Goal: Task Accomplishment & Management: Manage account settings

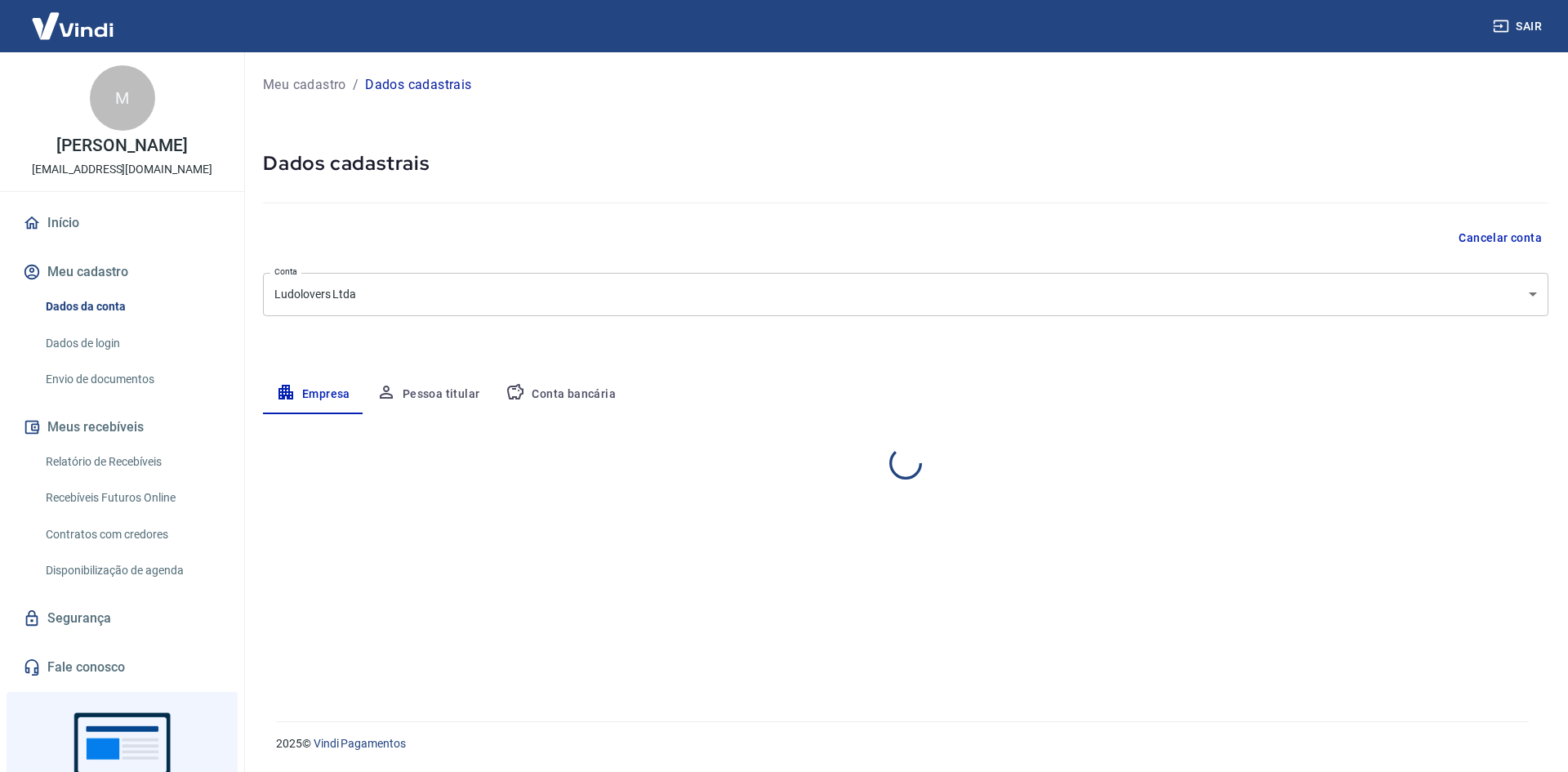
select select "PR"
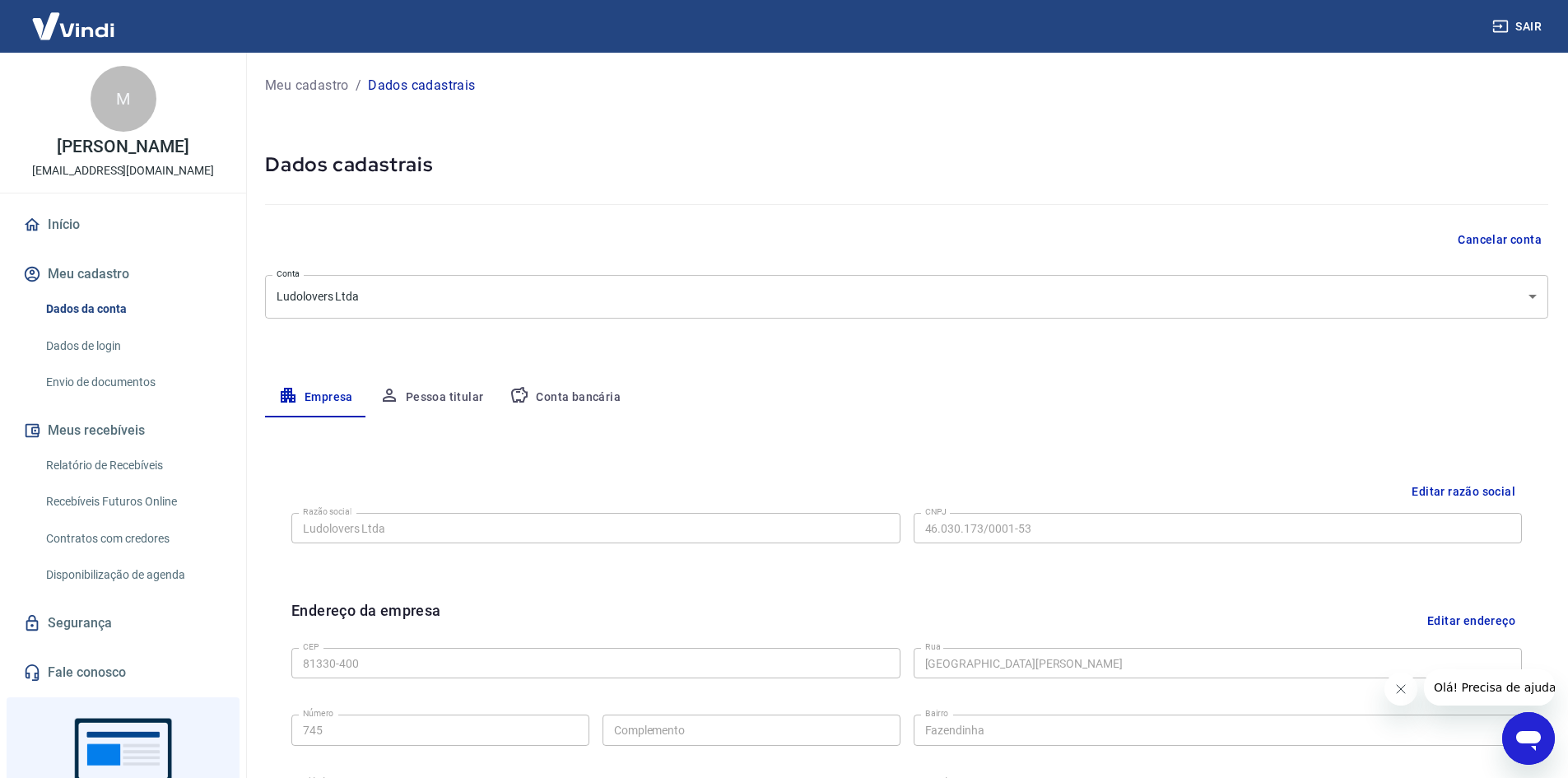
click at [435, 394] on button "Pessoa titular" at bounding box center [431, 397] width 131 height 39
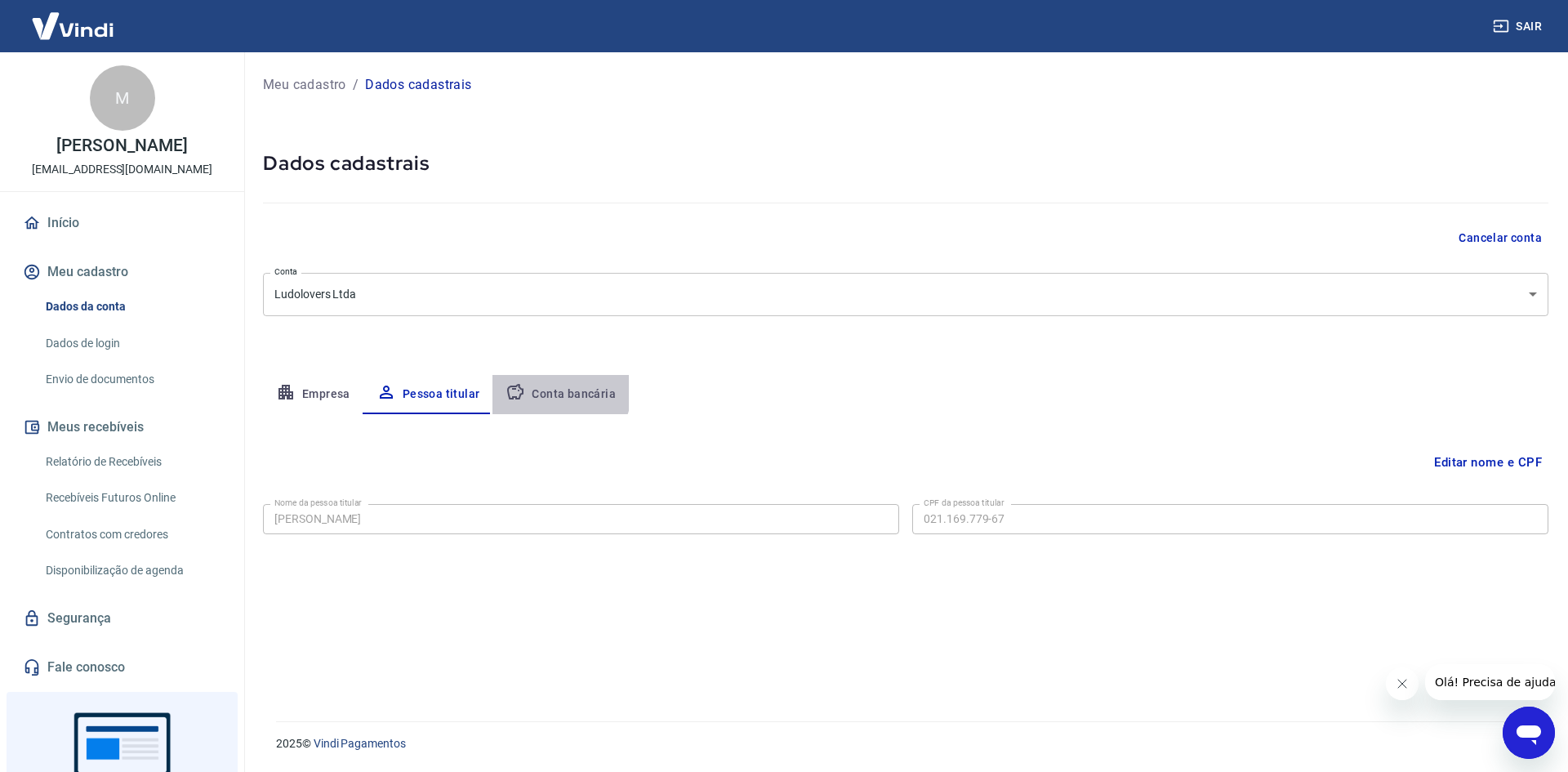
click at [546, 388] on button "Conta bancária" at bounding box center [560, 394] width 137 height 39
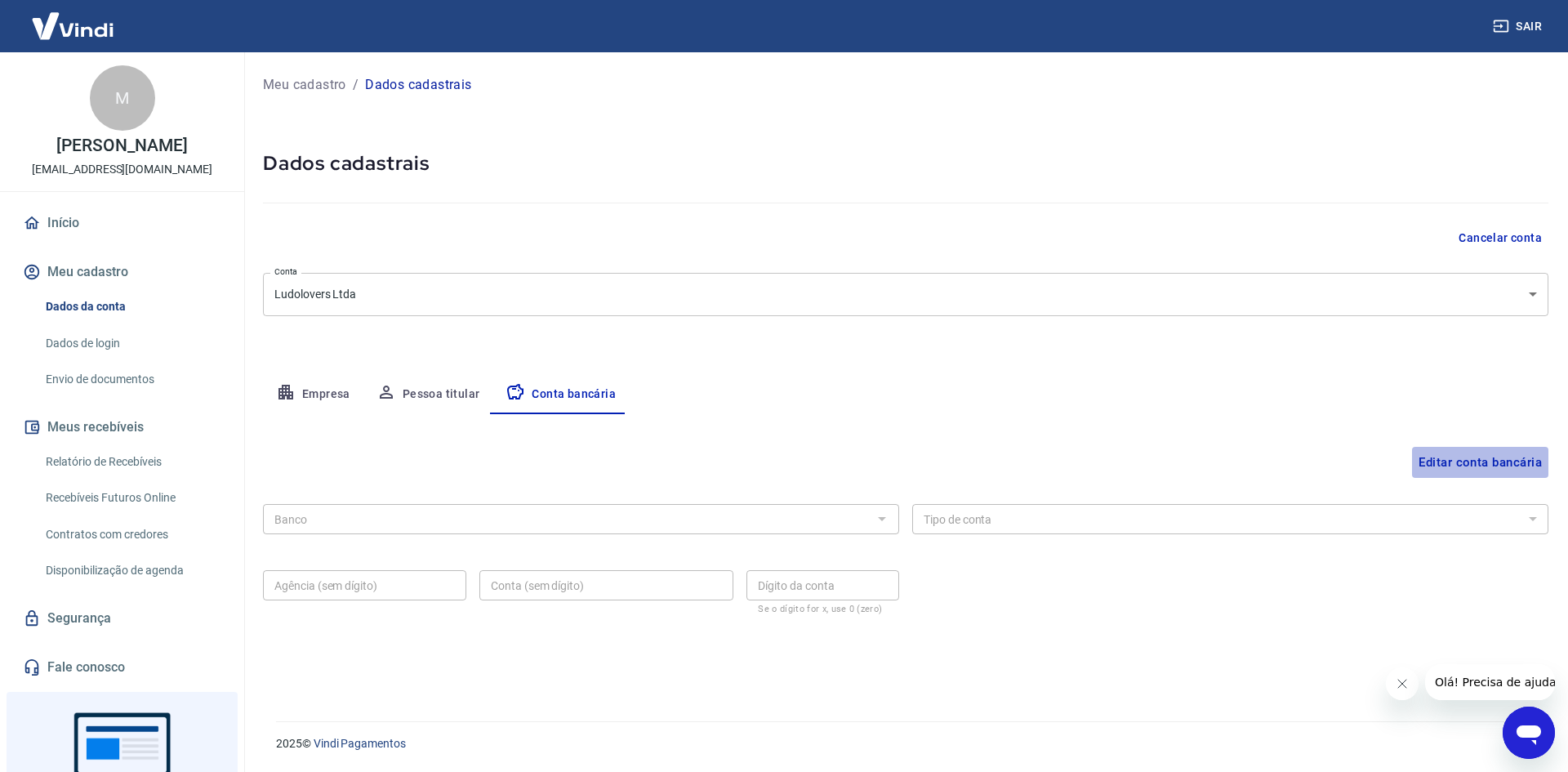
click at [1455, 448] on button "Editar conta bancária" at bounding box center [1480, 463] width 137 height 31
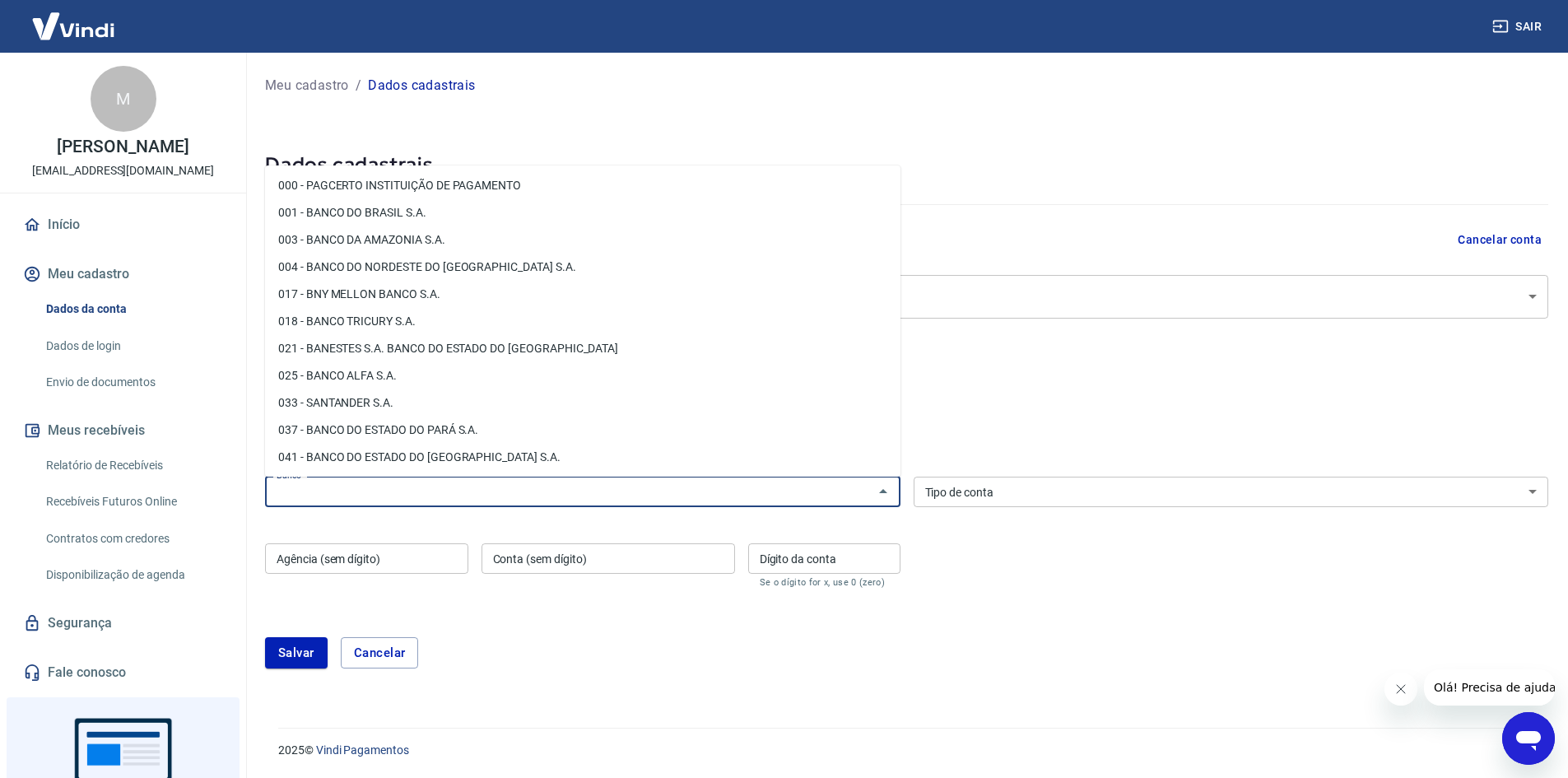
click at [591, 484] on input "Banco" at bounding box center [570, 491] width 599 height 21
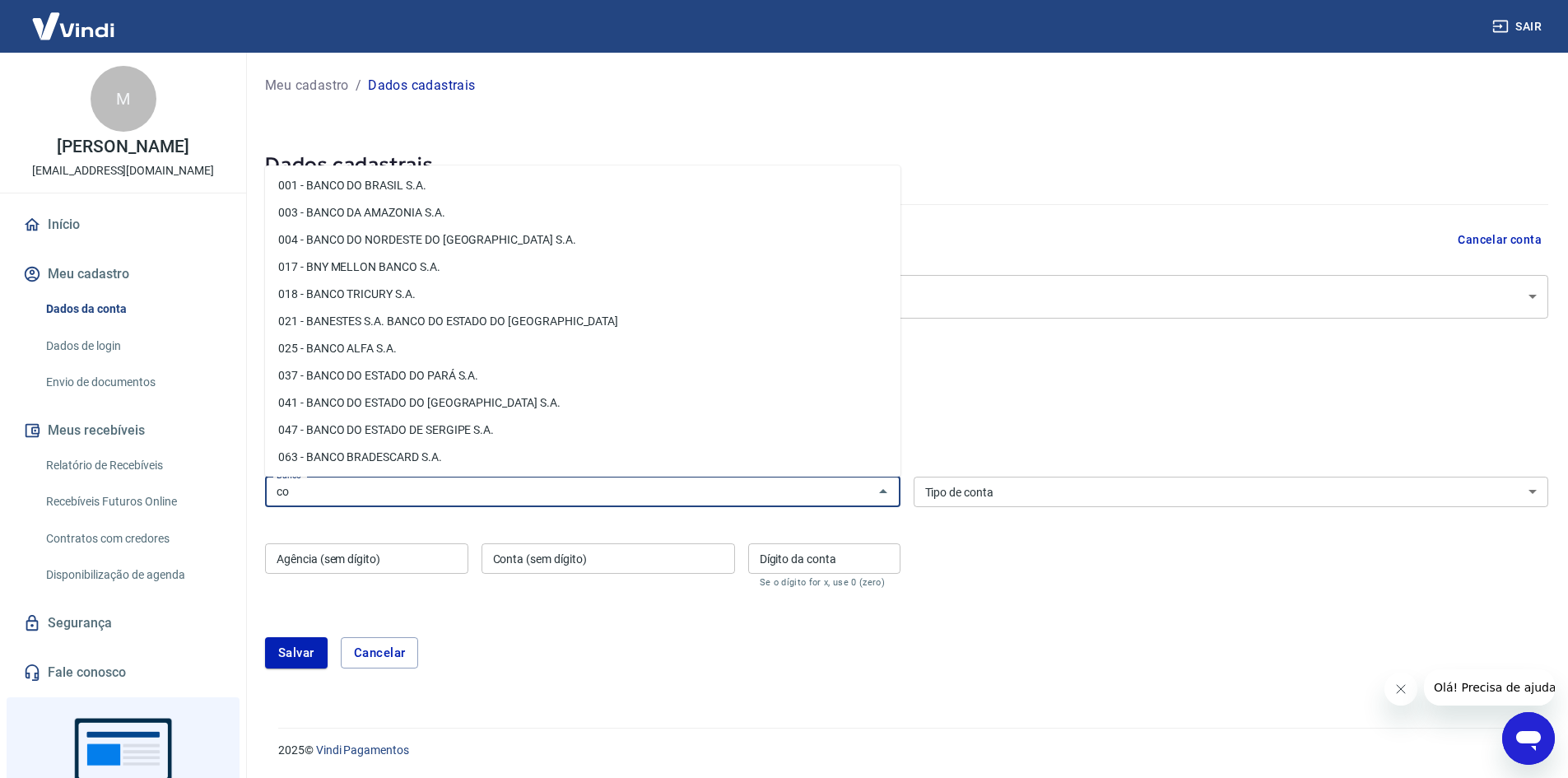
type input "c"
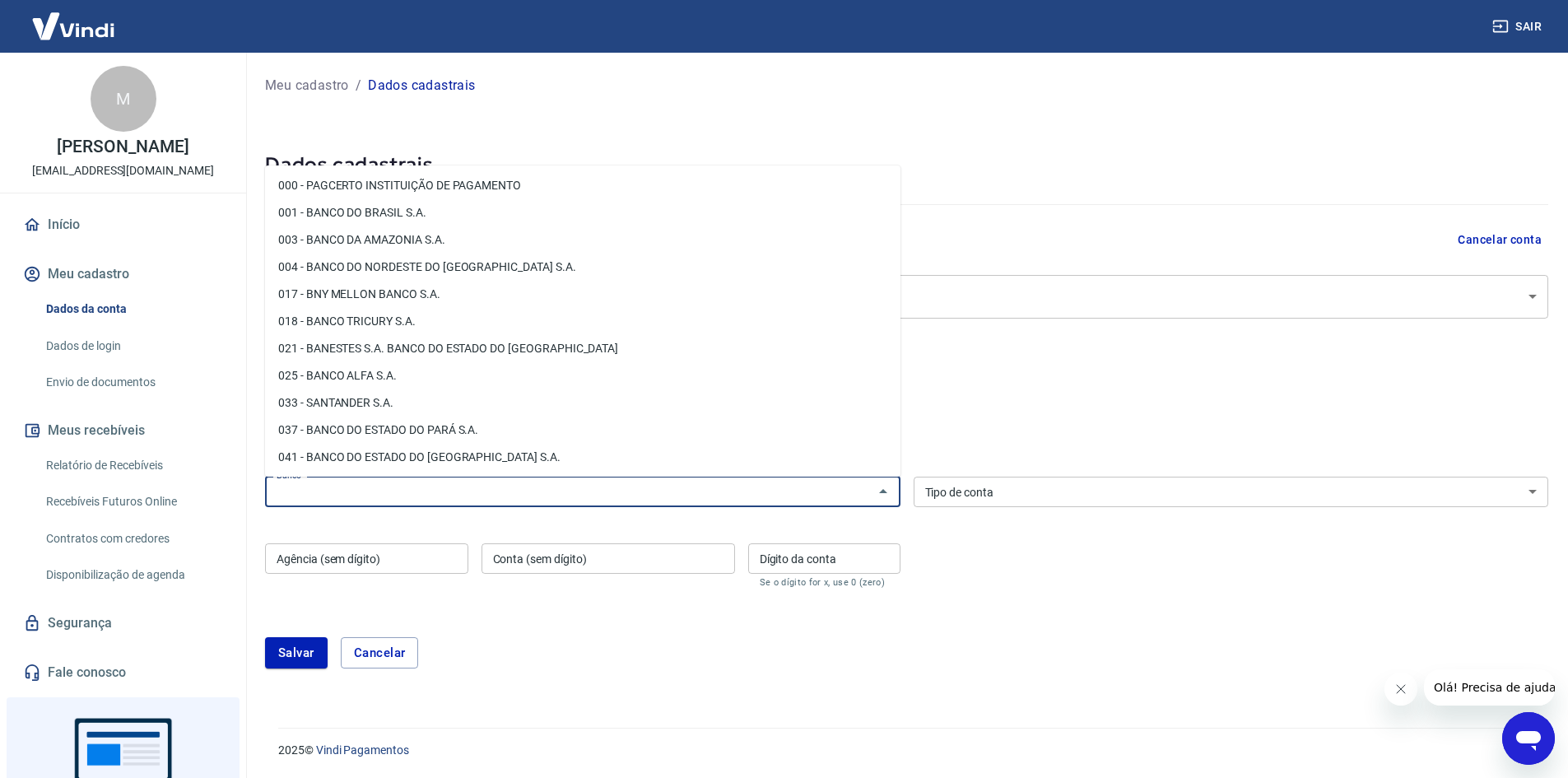
click at [1088, 585] on div "Banco Banco Tipo de conta Conta Corrente Conta Poupança Tipo de conta Agência (…" at bounding box center [907, 530] width 1284 height 121
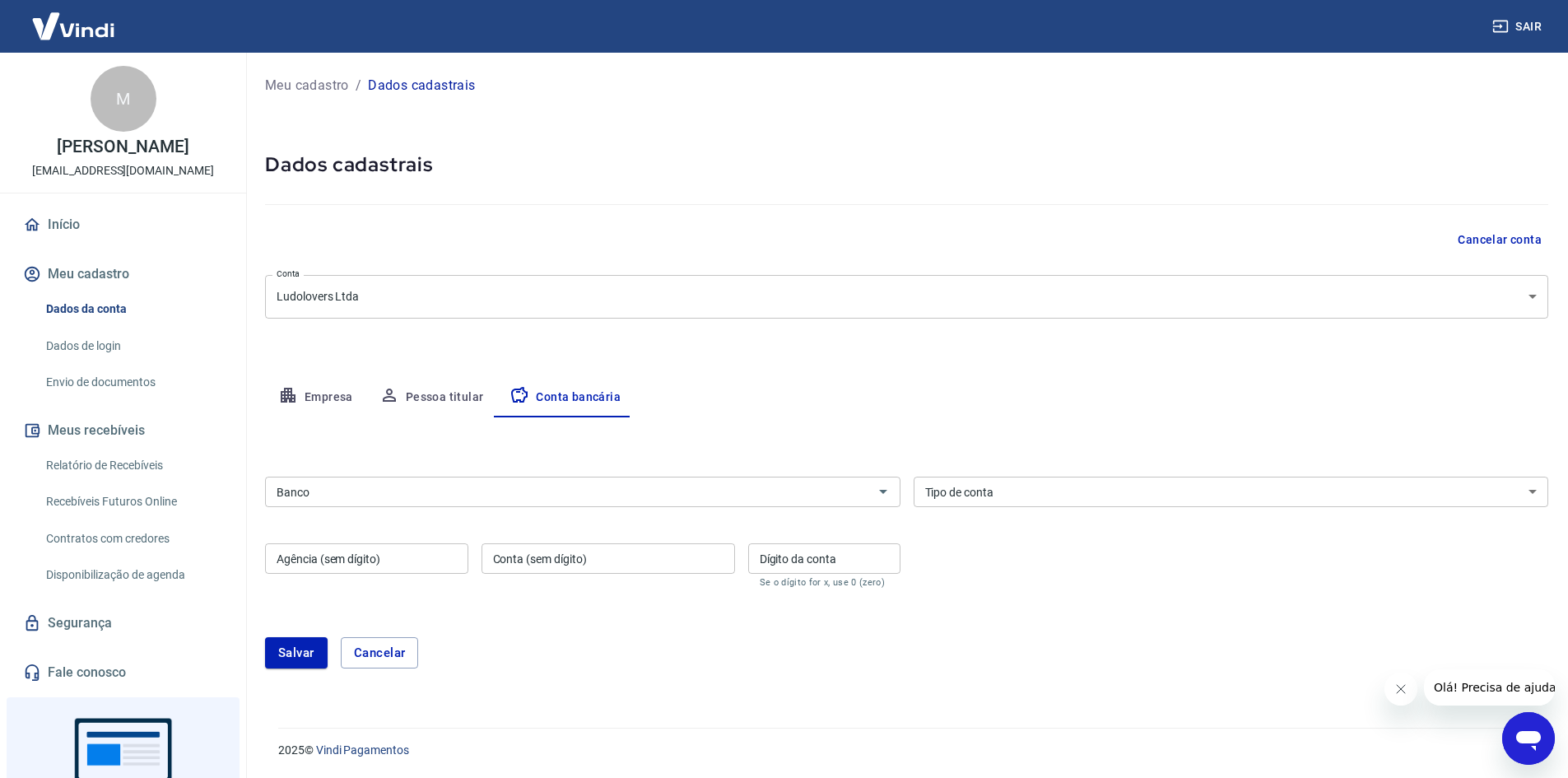
scroll to position [1, 0]
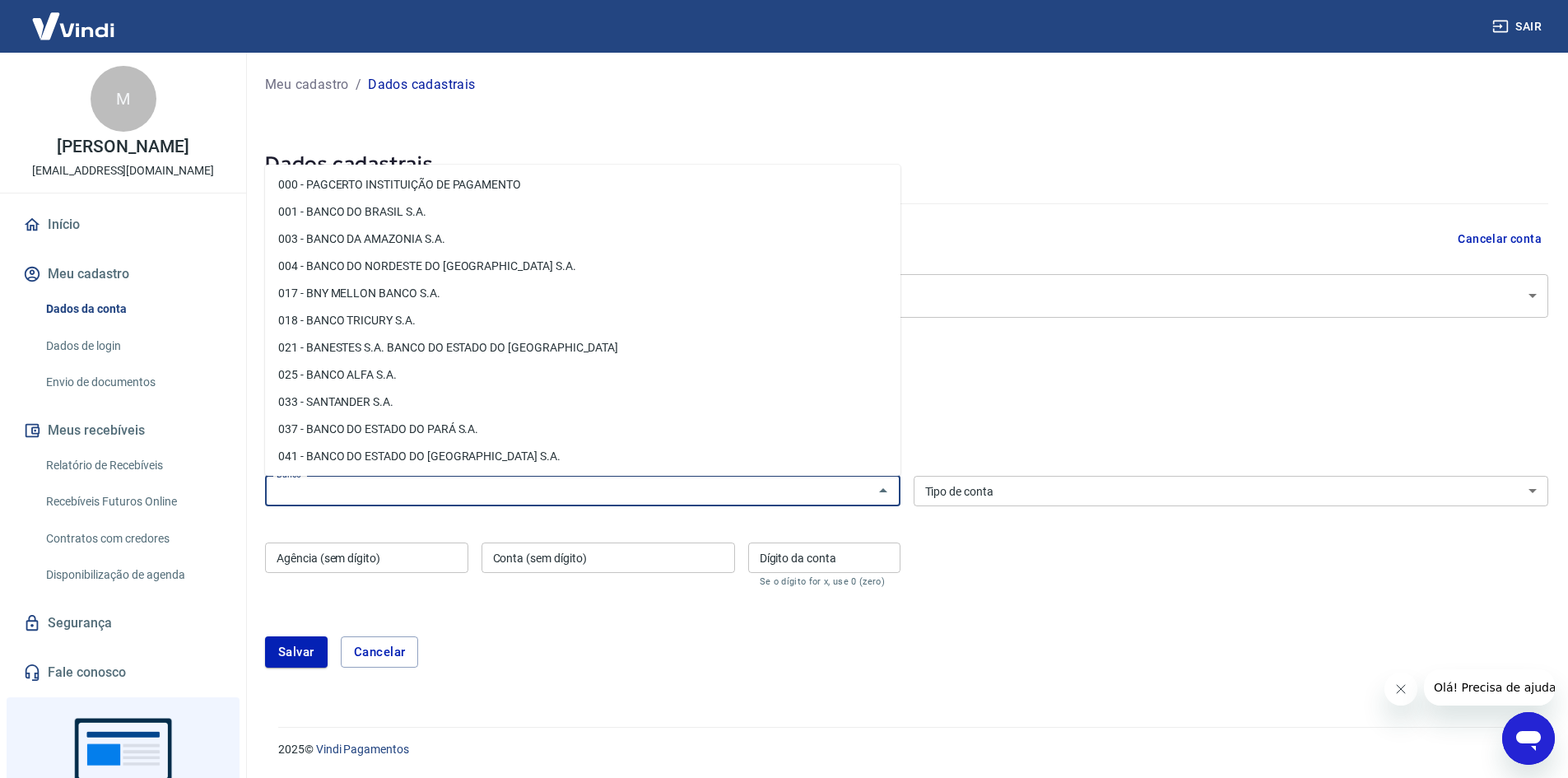
click at [776, 499] on input "Banco" at bounding box center [570, 490] width 599 height 21
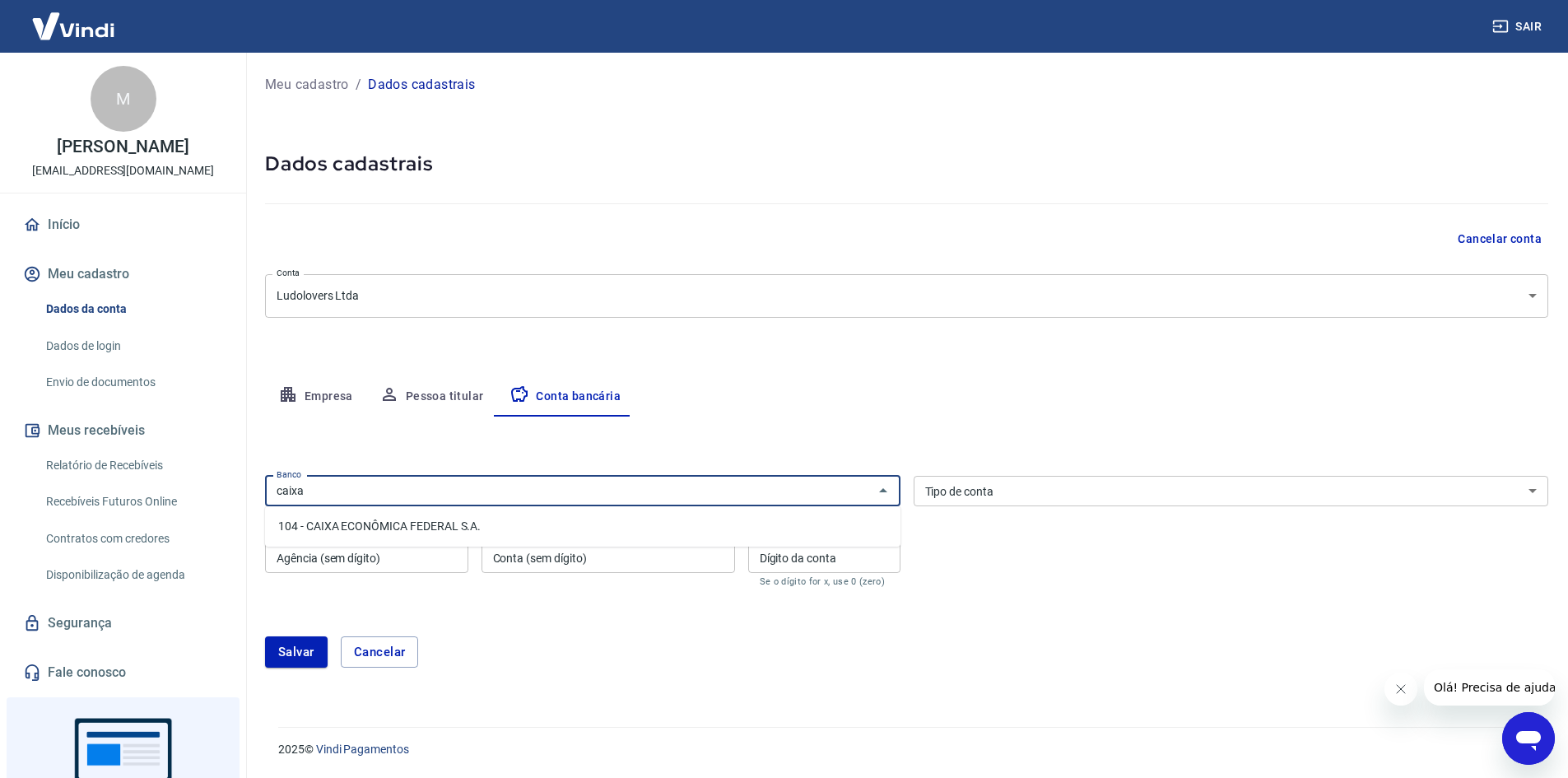
click at [747, 519] on li "104 - CAIXA ECONÔMICA FEDERAL S.A." at bounding box center [583, 526] width 636 height 28
type input "104 - CAIXA ECONÔMICA FEDERAL S.A."
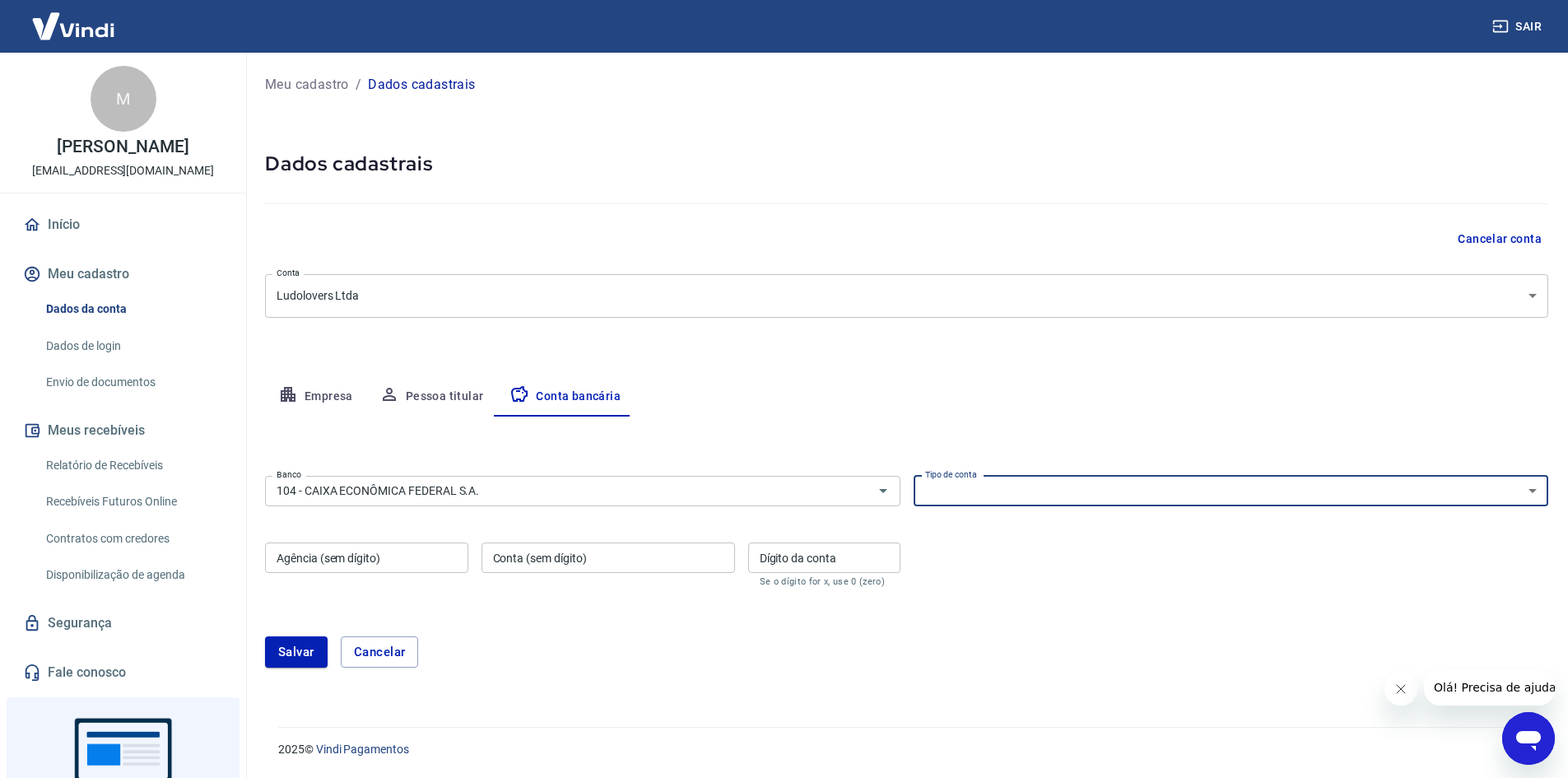
click at [1221, 488] on select "Conta Corrente Conta Poupança" at bounding box center [1232, 491] width 636 height 31
select select "1"
click at [914, 476] on select "Conta Corrente Conta Poupança" at bounding box center [1232, 491] width 636 height 31
